Goal: Transaction & Acquisition: Purchase product/service

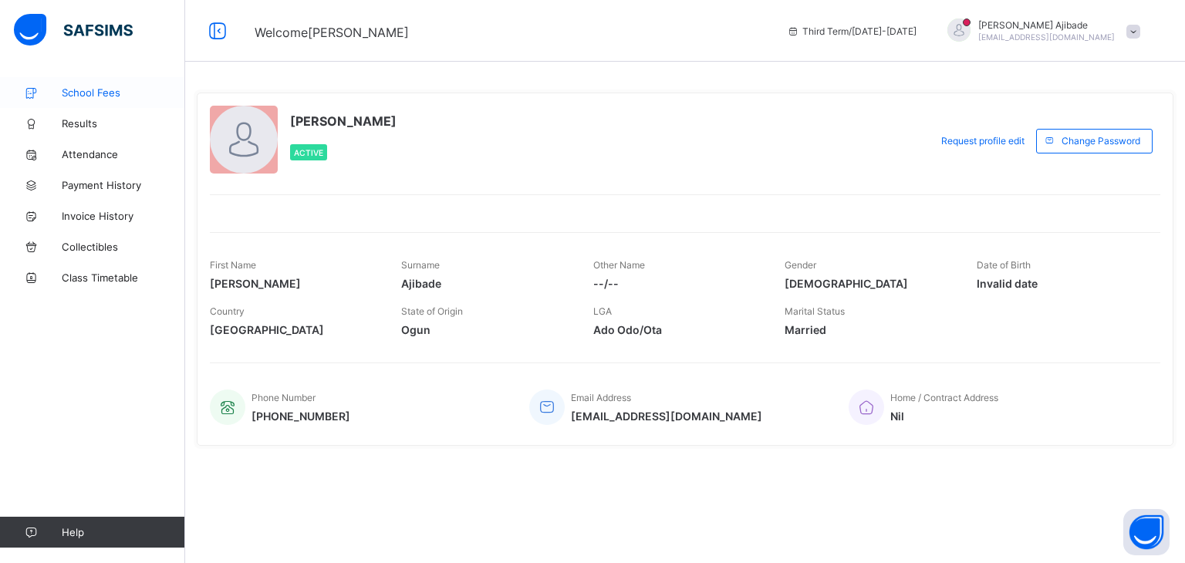
click at [99, 94] on span "School Fees" at bounding box center [123, 92] width 123 height 12
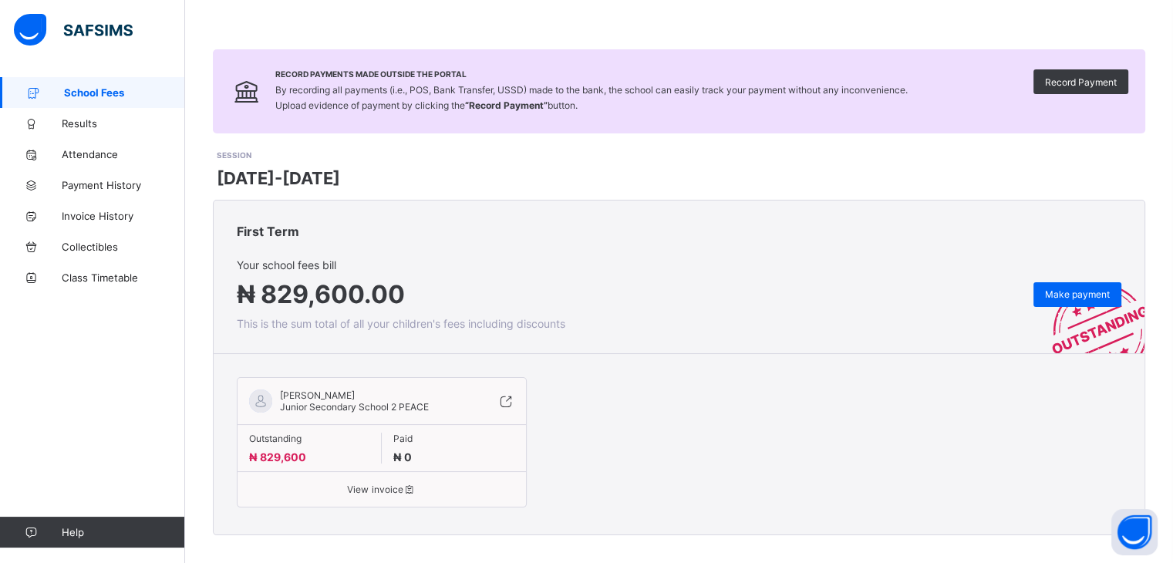
scroll to position [77, 0]
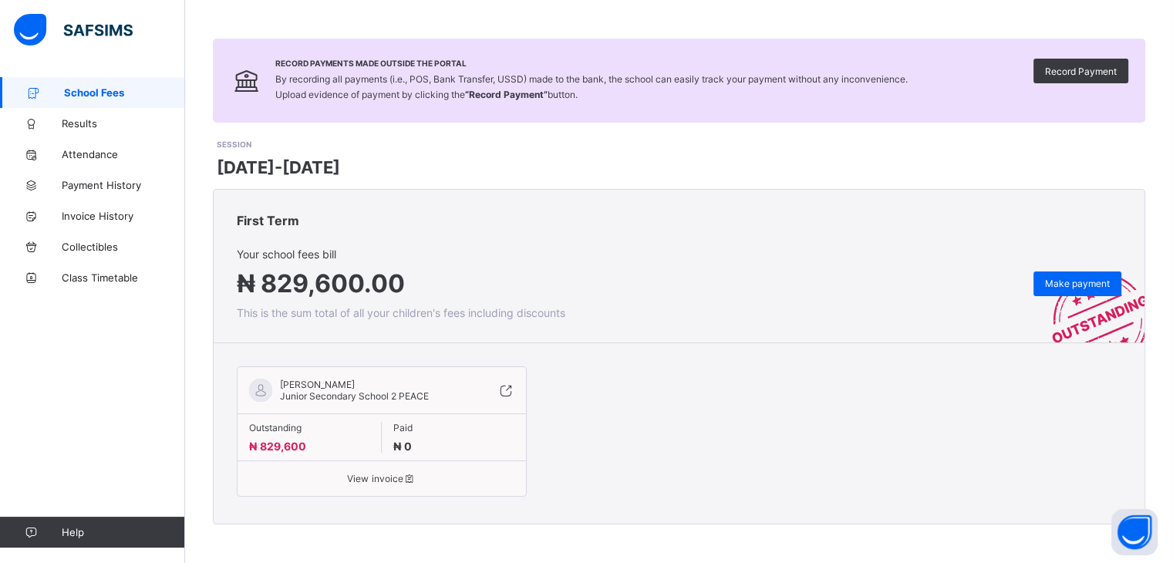
click at [379, 477] on span "View invoice" at bounding box center [381, 479] width 265 height 12
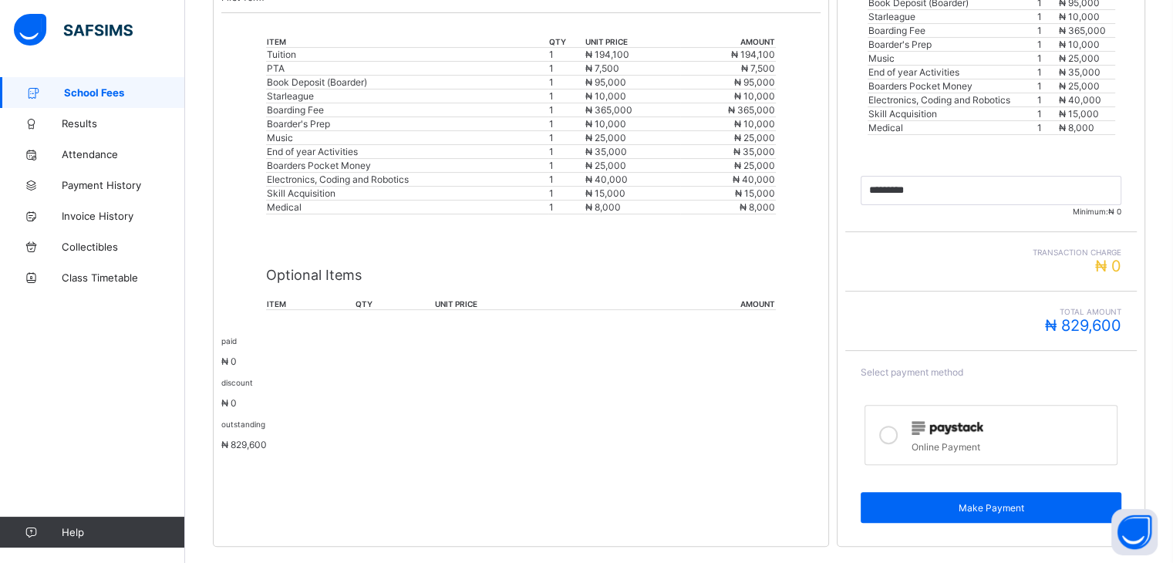
scroll to position [468, 0]
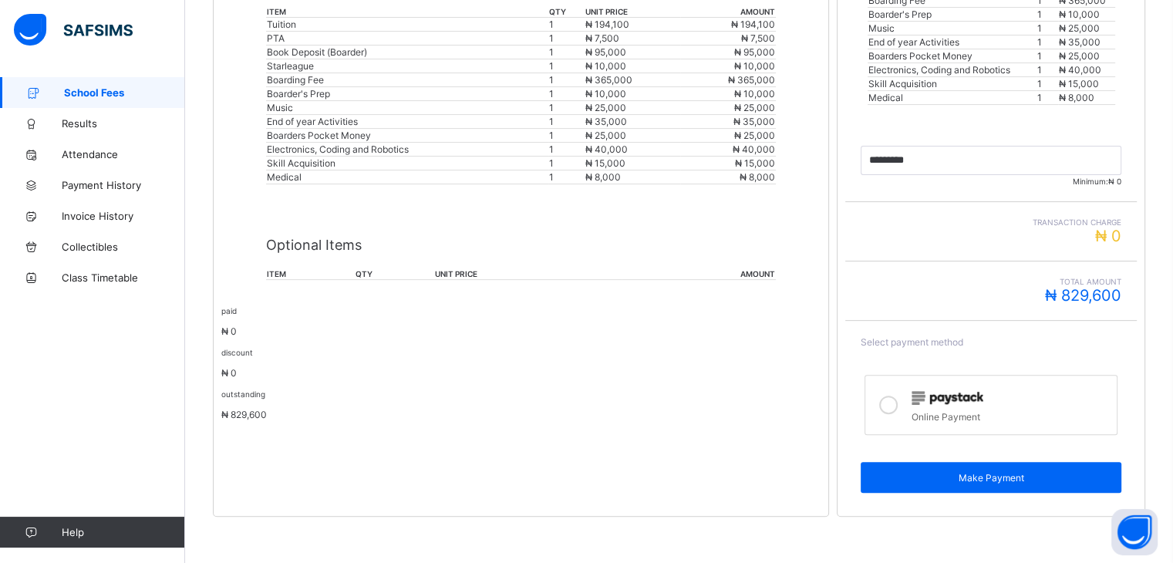
click at [895, 406] on icon at bounding box center [888, 405] width 19 height 19
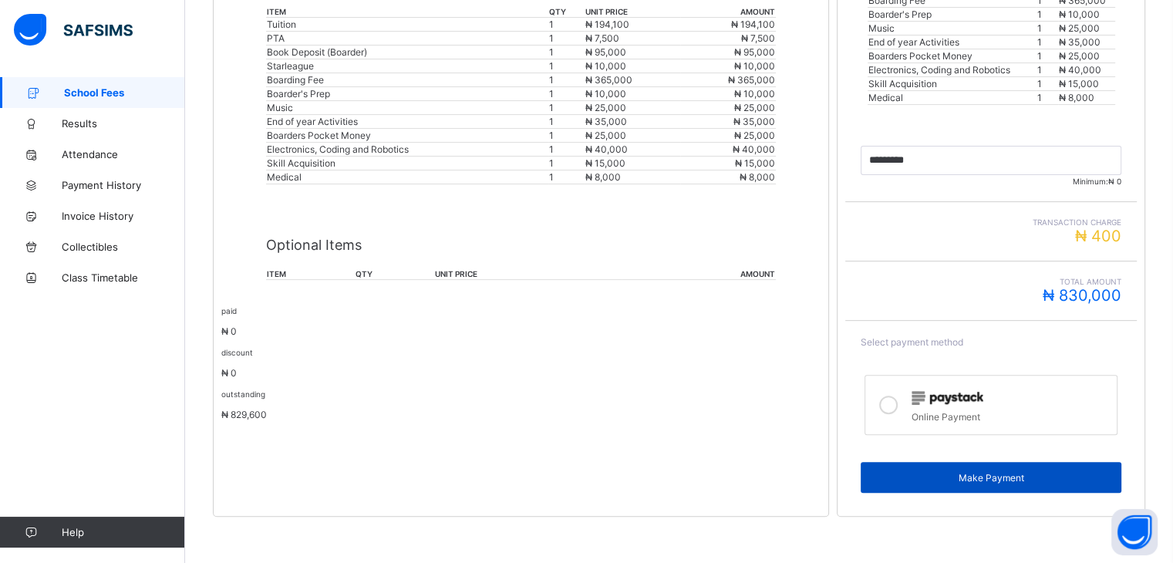
click at [983, 476] on span "Make Payment" at bounding box center [991, 478] width 238 height 12
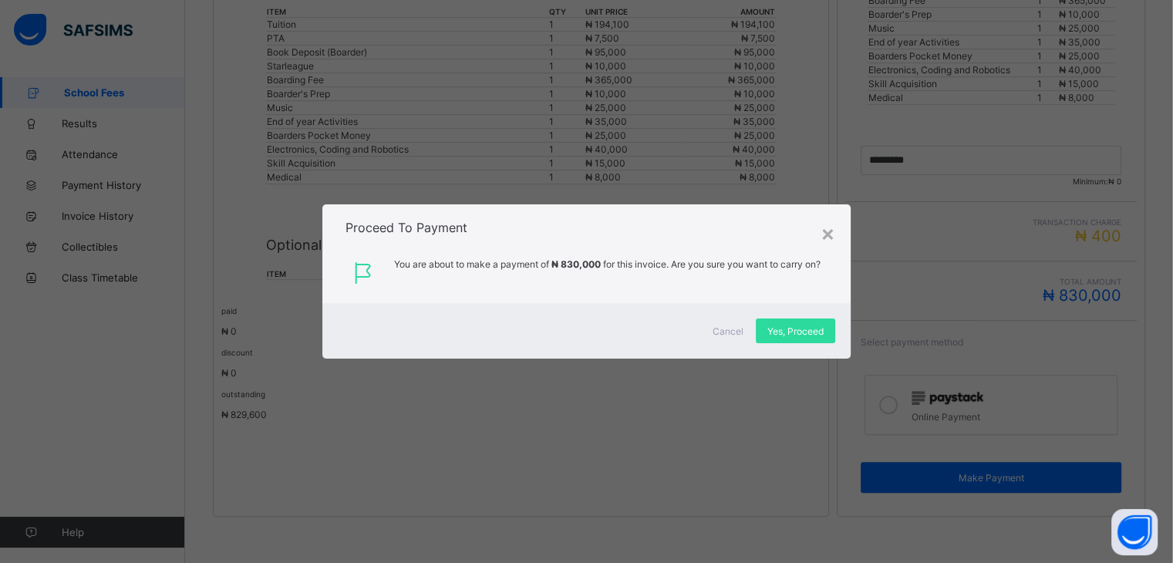
click at [1067, 352] on div "× Proceed To Payment You are about to make a payment of ₦ 830,000 for this invo…" at bounding box center [586, 281] width 1173 height 563
click at [794, 327] on span "Yes, Proceed" at bounding box center [795, 331] width 56 height 12
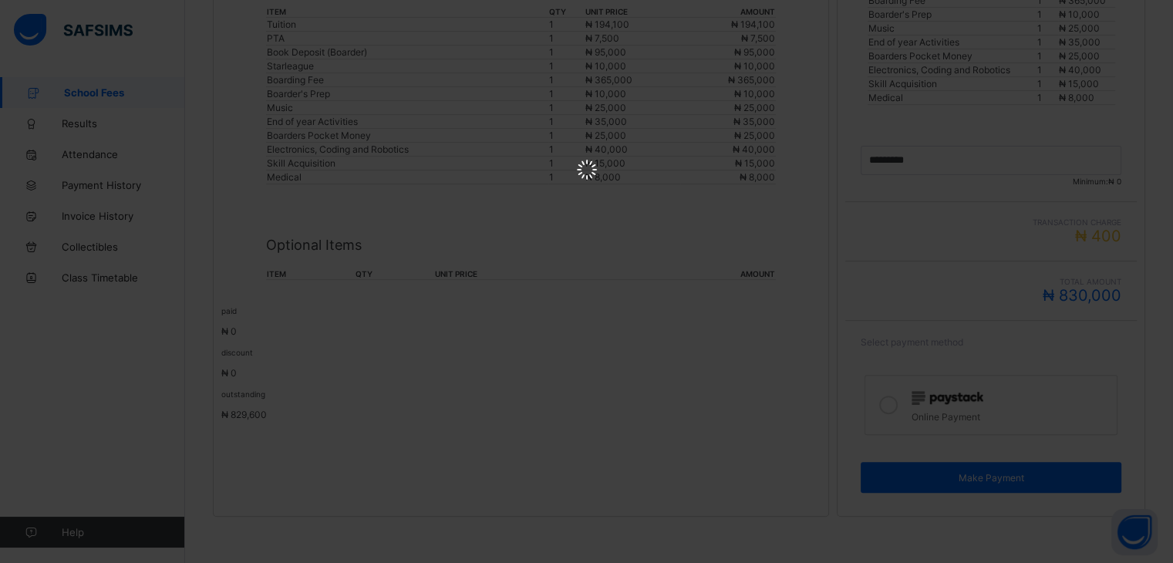
scroll to position [0, 0]
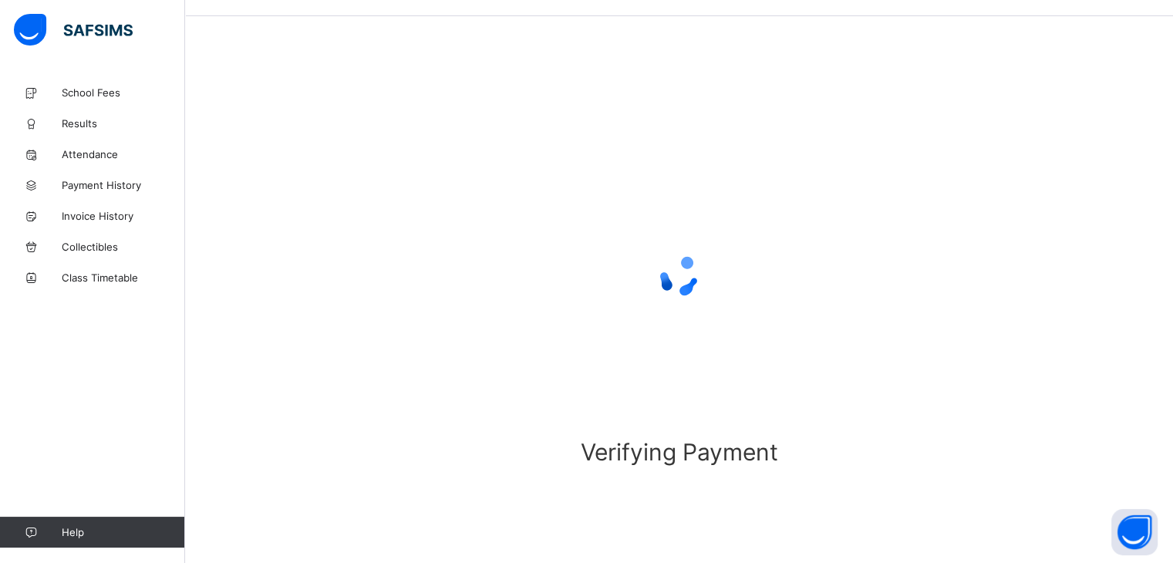
scroll to position [48, 0]
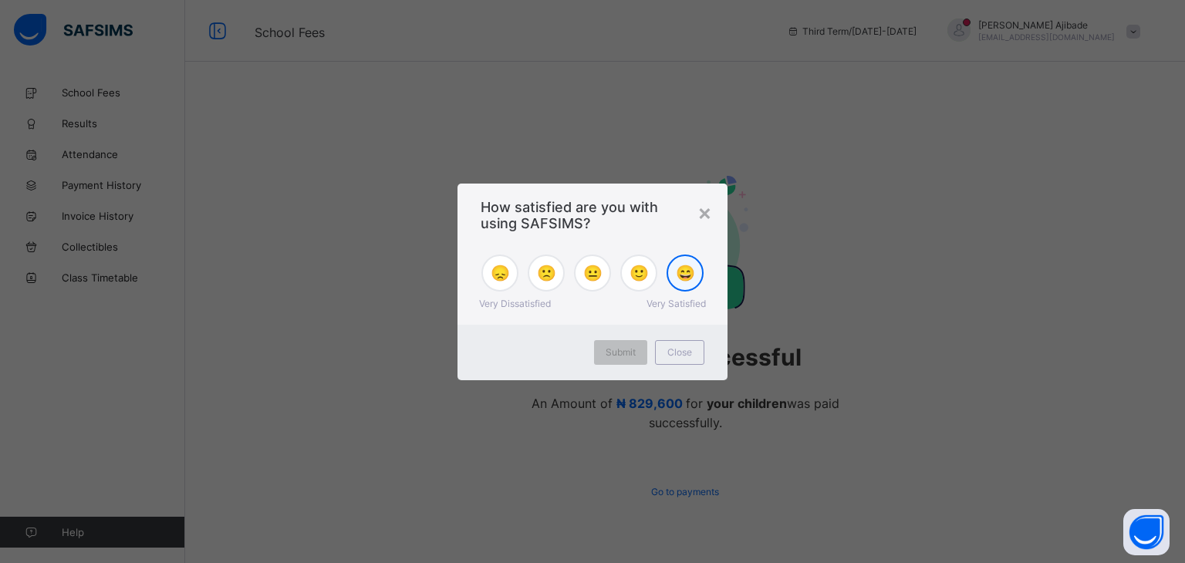
click at [685, 272] on span "😄" at bounding box center [685, 273] width 19 height 19
click at [625, 349] on span "Submit" at bounding box center [620, 352] width 30 height 12
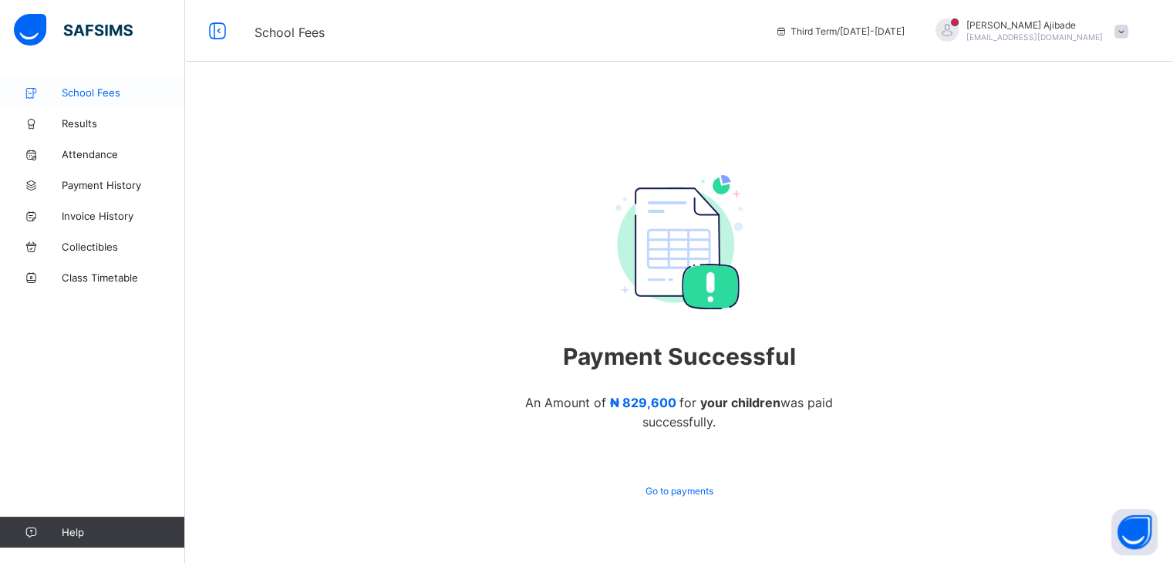
click at [102, 96] on span "School Fees" at bounding box center [123, 92] width 123 height 12
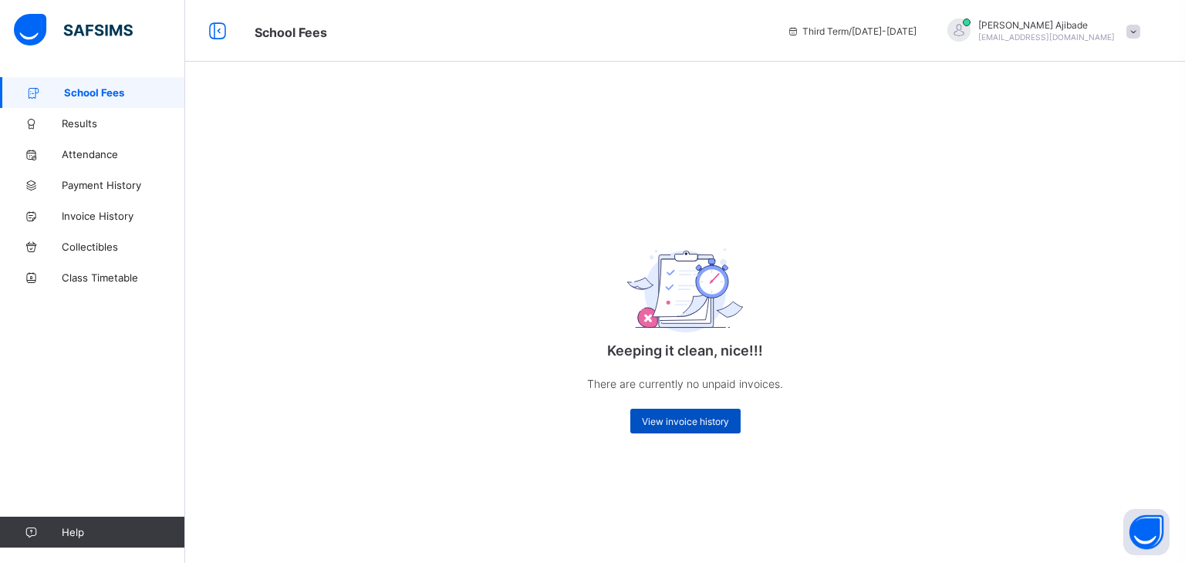
click at [683, 420] on span "View invoice history" at bounding box center [685, 422] width 87 height 12
click at [685, 419] on span "View invoice history" at bounding box center [685, 422] width 87 height 12
click at [83, 123] on span "Results" at bounding box center [123, 123] width 123 height 12
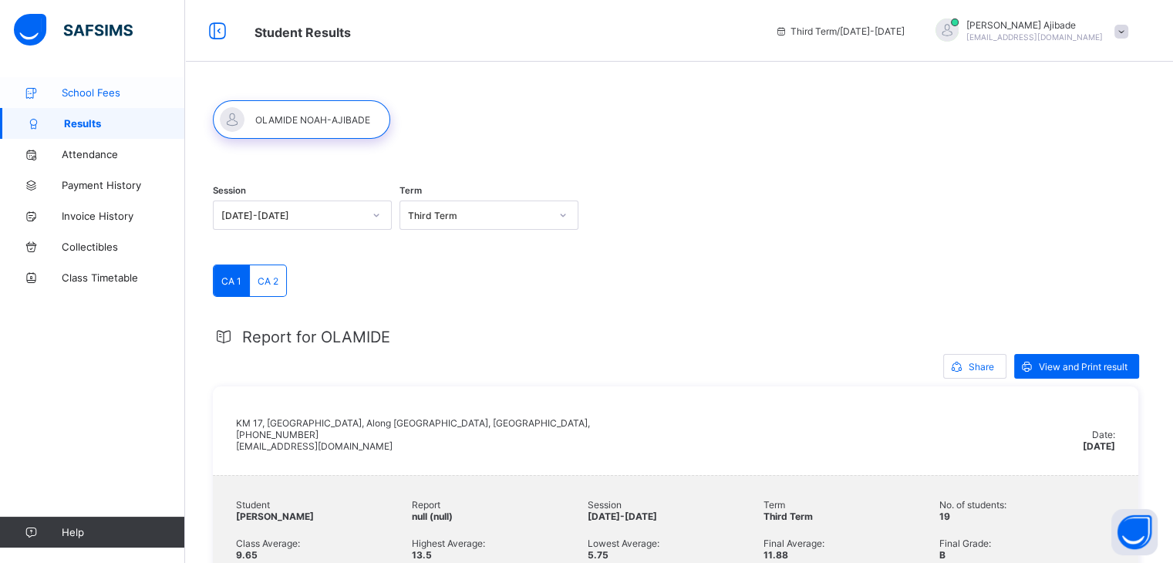
click at [93, 86] on span "School Fees" at bounding box center [123, 92] width 123 height 12
